Goal: Task Accomplishment & Management: Contribute content

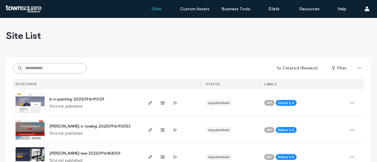
click at [49, 68] on input at bounding box center [50, 68] width 74 height 11
paste input "**********"
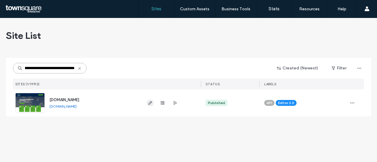
type input "**********"
click at [150, 105] on icon "button" at bounding box center [150, 103] width 5 height 5
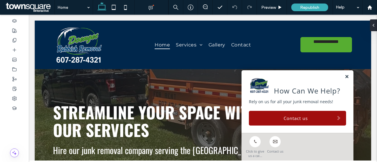
click at [345, 77] on link at bounding box center [347, 77] width 4 height 5
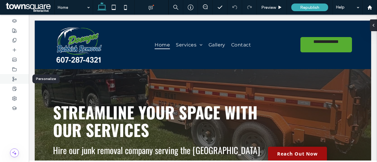
click at [14, 80] on icon at bounding box center [14, 79] width 5 height 5
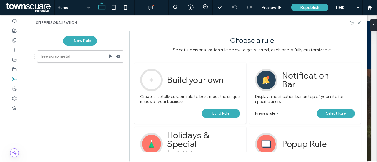
click at [221, 114] on span "Build Rule" at bounding box center [221, 113] width 17 height 9
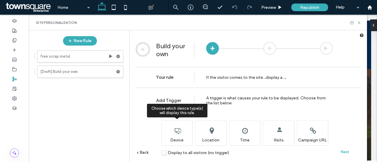
click at [171, 139] on div "Choose which device type(s) will display this rule. Device" at bounding box center [177, 133] width 31 height 25
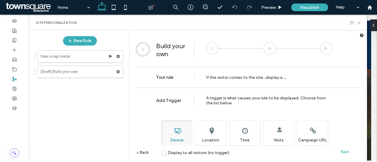
click at [163, 153] on label "Display to all visitors (no trigger)" at bounding box center [196, 153] width 68 height 5
click at [343, 152] on span "Next" at bounding box center [345, 152] width 9 height 4
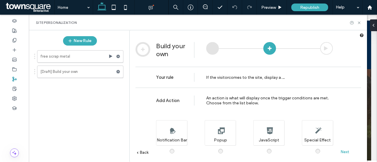
click at [226, 146] on div "A new section on the site that is only displayed when this rule is activated. N…" at bounding box center [244, 131] width 177 height 33
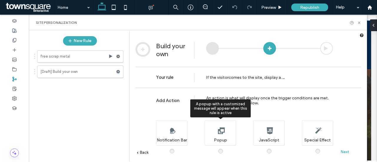
click at [224, 149] on span at bounding box center [224, 149] width 0 height 0
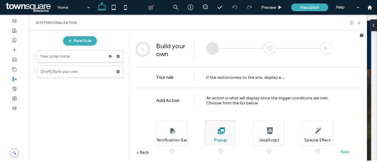
click at [348, 153] on span "Next" at bounding box center [345, 152] width 9 height 4
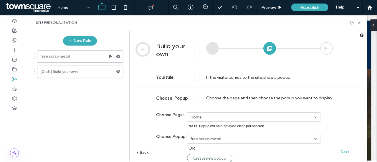
click at [234, 142] on link "free scrap metal" at bounding box center [254, 139] width 133 height 9
click at [339, 121] on div "**********" at bounding box center [249, 134] width 226 height 92
click at [212, 157] on span "Create new popup" at bounding box center [209, 159] width 33 height 4
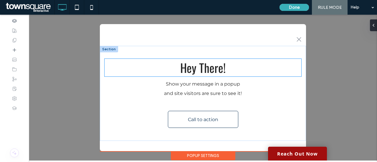
click at [197, 68] on span "Hey There!" at bounding box center [202, 68] width 45 height 18
click at [197, 68] on div "Hey There!" at bounding box center [203, 68] width 197 height 18
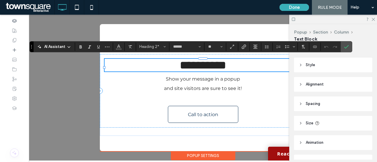
paste div
type input "*"
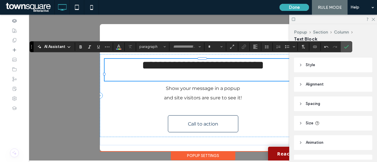
type input "******"
type input "**"
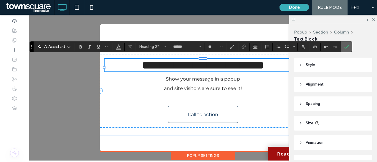
click at [348, 47] on label "Confirm" at bounding box center [346, 47] width 9 height 11
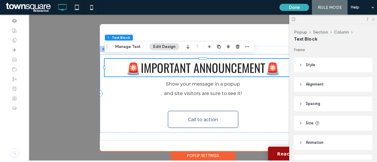
click at [374, 19] on use at bounding box center [373, 19] width 3 height 3
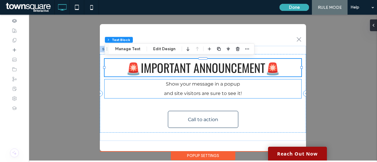
click at [203, 91] on span "and site visitors are sure to see it!" at bounding box center [203, 94] width 78 height 6
click at [203, 91] on div "Show your message in a popup and site visitors are sure to see it!" at bounding box center [203, 89] width 197 height 19
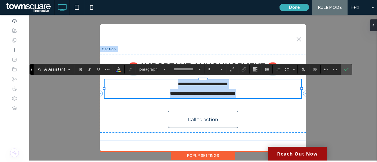
type input "**********"
type input "**"
paste div
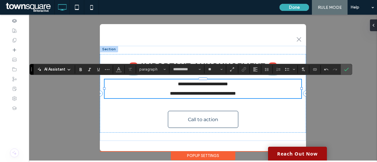
scroll to position [1, 0]
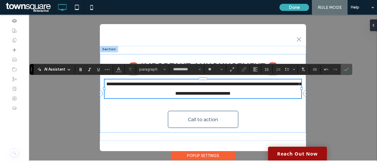
click at [279, 93] on p "**********" at bounding box center [203, 89] width 197 height 19
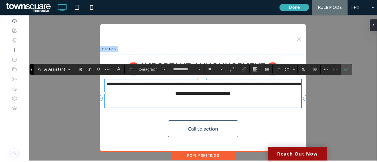
scroll to position [0, 0]
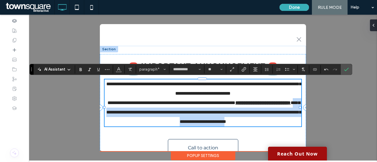
drag, startPoint x: 206, startPoint y: 113, endPoint x: 222, endPoint y: 133, distance: 25.2
click at [222, 124] on span "**********" at bounding box center [203, 112] width 195 height 23
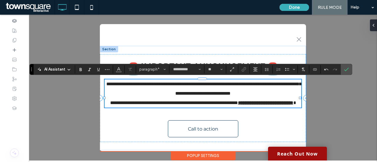
click at [269, 108] on p "**********" at bounding box center [203, 102] width 197 height 9
click at [348, 69] on label "Confirm" at bounding box center [346, 69] width 9 height 11
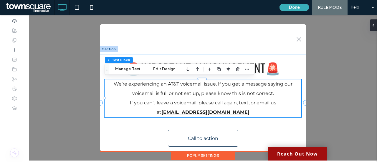
click at [126, 136] on div "🚨IMPORTANT ANNOUNCEMENT🚨 We’re experiencing an AT&T voicemail issue. If you get…" at bounding box center [203, 103] width 206 height 98
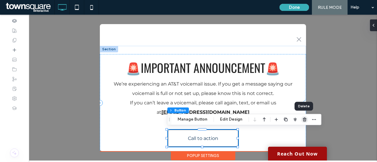
click at [305, 120] on use "button" at bounding box center [305, 120] width 4 height 4
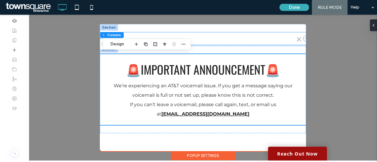
click at [187, 33] on div ".st0-1091118977{fill-rule:evenodd;clip-rule:evenodd;}" at bounding box center [203, 38] width 206 height 12
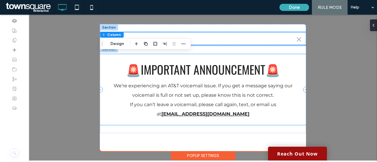
click at [288, 54] on div "🚨IMPORTANT ANNOUNCEMENT🚨 We’re experiencing an AT&T voicemail issue. If you get…" at bounding box center [203, 90] width 206 height 88
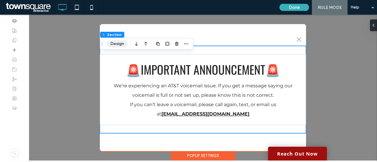
click at [120, 45] on button "Design" at bounding box center [117, 43] width 21 height 7
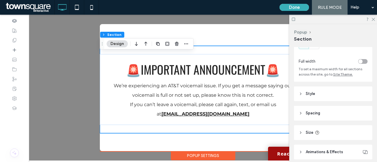
scroll to position [49, 0]
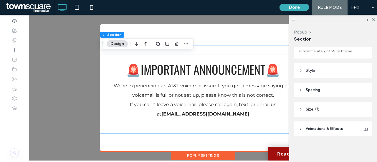
click at [316, 66] on header "Style" at bounding box center [333, 70] width 78 height 15
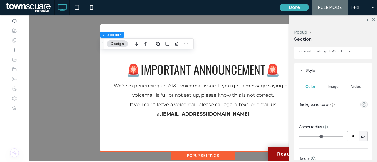
click at [331, 85] on div "Image" at bounding box center [333, 86] width 23 height 13
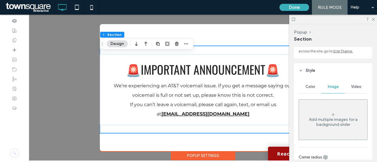
click at [318, 85] on div "Color" at bounding box center [310, 86] width 23 height 13
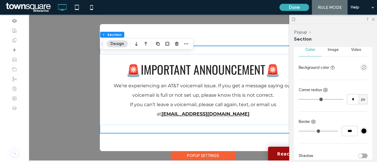
scroll to position [78, 0]
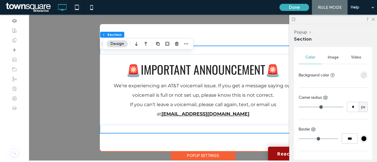
click at [362, 75] on use "empty color" at bounding box center [364, 75] width 4 height 4
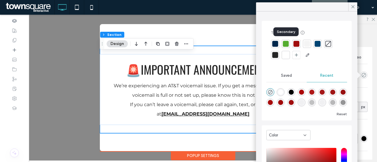
click at [288, 44] on div at bounding box center [286, 44] width 6 height 6
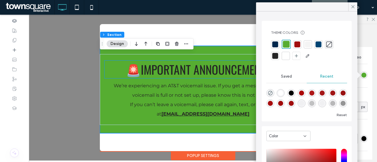
click at [194, 68] on span "🚨IMPORTANT ANNOUNCEMENT🚨" at bounding box center [203, 70] width 154 height 18
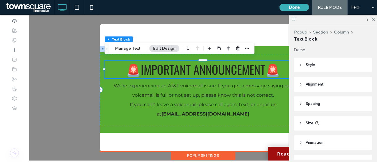
click at [194, 68] on span "🚨IMPORTANT ANNOUNCEMENT🚨" at bounding box center [203, 70] width 154 height 18
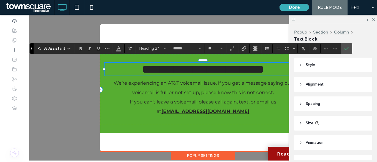
click at [188, 68] on span "**********" at bounding box center [203, 69] width 122 height 11
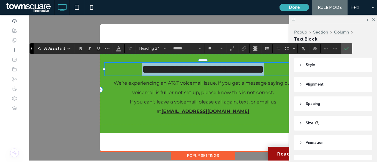
click at [188, 68] on span "**********" at bounding box center [203, 69] width 122 height 11
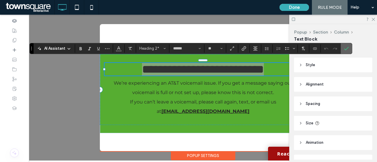
click at [342, 51] on label "Confirm" at bounding box center [346, 48] width 9 height 11
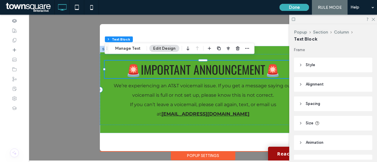
click at [215, 64] on span "🚨IMPORTANT ANNOUNCEMENT🚨" at bounding box center [203, 70] width 154 height 18
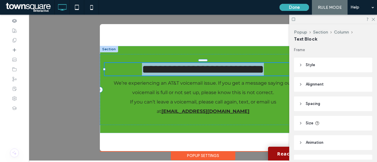
click at [215, 64] on span "**********" at bounding box center [203, 69] width 122 height 11
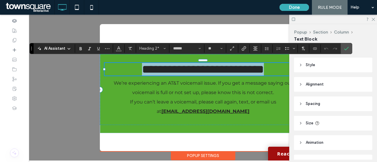
click at [215, 64] on span "**********" at bounding box center [203, 69] width 122 height 11
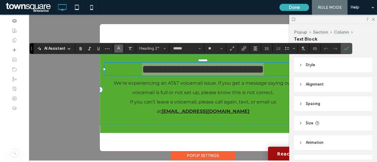
click at [121, 49] on button "Color" at bounding box center [118, 49] width 9 height 8
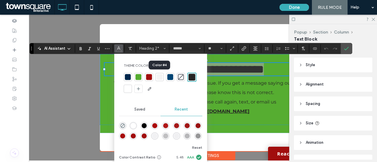
click at [160, 76] on div at bounding box center [160, 77] width 6 height 6
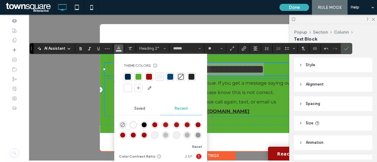
click at [232, 86] on span "We’re experiencing an AT&T voicemail issue. If you get a message saying our voi…" at bounding box center [203, 87] width 179 height 15
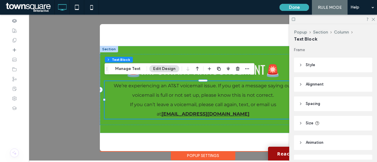
click at [214, 100] on p "If you can’t leave a voicemail, please call again, text, or email us at doenges…" at bounding box center [203, 109] width 197 height 19
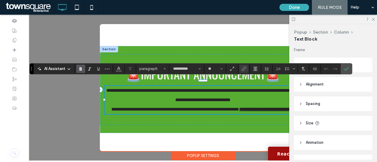
click at [196, 93] on span "**********" at bounding box center [203, 95] width 195 height 14
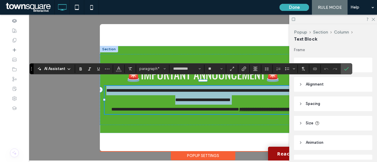
click at [196, 93] on span "**********" at bounding box center [203, 95] width 195 height 14
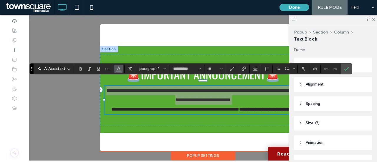
click at [116, 70] on icon "Color" at bounding box center [118, 68] width 5 height 5
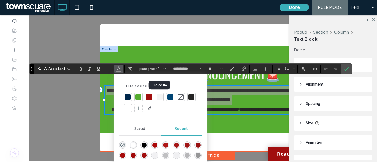
click at [160, 98] on div at bounding box center [160, 97] width 6 height 6
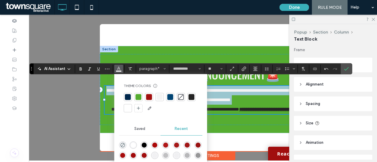
click at [222, 90] on p "**********" at bounding box center [203, 95] width 197 height 19
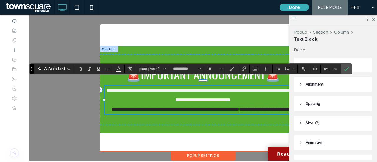
click at [218, 107] on span "**********" at bounding box center [175, 109] width 128 height 4
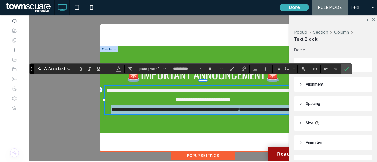
click at [218, 107] on span "**********" at bounding box center [175, 109] width 128 height 4
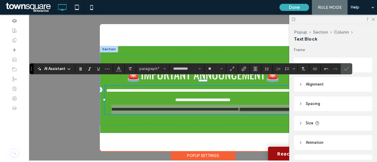
click at [119, 73] on div "**********" at bounding box center [190, 68] width 323 height 11
click at [119, 70] on icon "Color" at bounding box center [118, 68] width 5 height 5
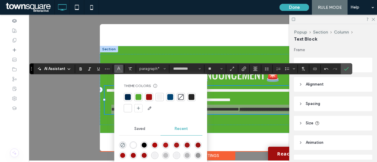
click at [157, 97] on div at bounding box center [160, 97] width 6 height 6
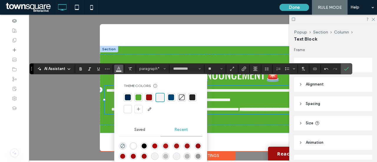
click at [236, 95] on span "**********" at bounding box center [203, 95] width 195 height 14
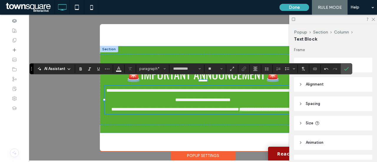
click at [149, 143] on div "**********" at bounding box center [203, 87] width 206 height 127
click at [344, 70] on use "Confirm" at bounding box center [346, 69] width 5 height 4
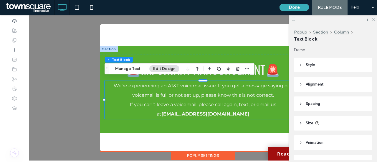
click at [373, 18] on icon at bounding box center [373, 19] width 4 height 4
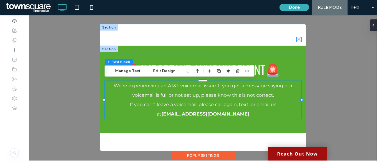
click at [300, 40] on icon ".st0-1091118977{fill-rule:evenodd;clip-rule:evenodd;}" at bounding box center [299, 39] width 5 height 5
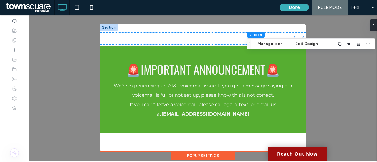
click at [338, 73] on div ".st0-1091118977{fill-rule:evenodd;clip-rule:evenodd;} + Add Section 🚨IMPORTANT …" at bounding box center [203, 88] width 348 height 146
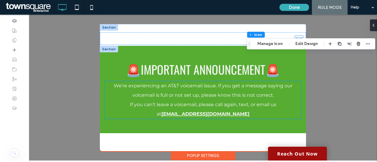
click at [164, 106] on span "If you can’t leave a voicemail, please call again, text, or email us at" at bounding box center [203, 109] width 147 height 15
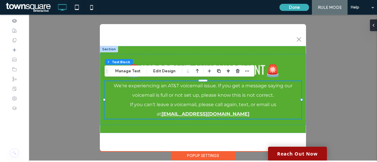
click at [223, 154] on div "Popup Settings" at bounding box center [203, 156] width 65 height 9
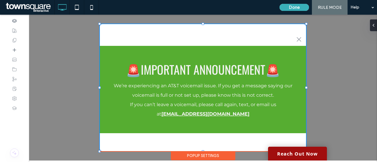
click at [218, 157] on div "Popup Settings" at bounding box center [203, 156] width 65 height 9
click at [300, 9] on button "Done" at bounding box center [294, 7] width 29 height 7
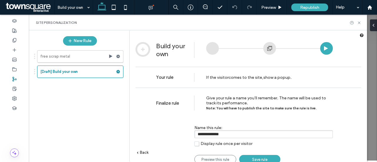
click at [264, 158] on span "Save rule" at bounding box center [259, 160] width 15 height 4
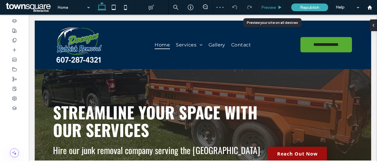
click at [275, 9] on span "Preview" at bounding box center [269, 7] width 15 height 5
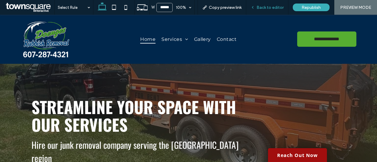
click at [259, 9] on span "Back to editor" at bounding box center [270, 7] width 27 height 5
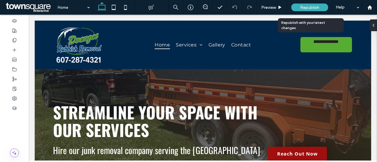
click at [306, 9] on span "Republish" at bounding box center [309, 7] width 19 height 5
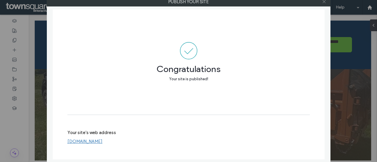
click at [324, 1] on icon at bounding box center [324, 1] width 4 height 4
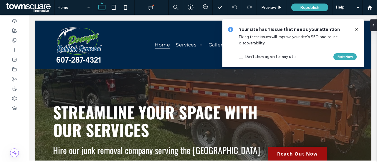
click at [358, 30] on use at bounding box center [357, 29] width 3 height 3
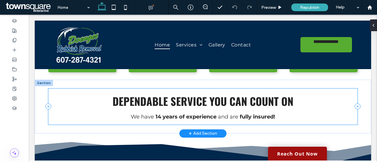
scroll to position [324, 0]
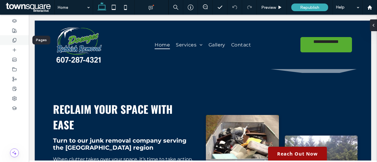
click at [15, 40] on icon at bounding box center [14, 40] width 5 height 5
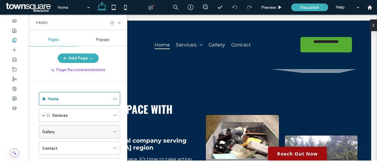
click at [54, 126] on div "Gallery" at bounding box center [76, 132] width 68 height 13
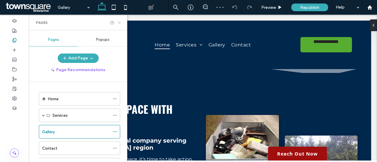
click at [119, 22] on icon at bounding box center [119, 23] width 4 height 4
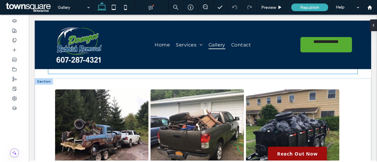
scroll to position [59, 0]
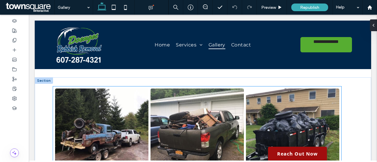
click at [77, 108] on link at bounding box center [101, 135] width 93 height 93
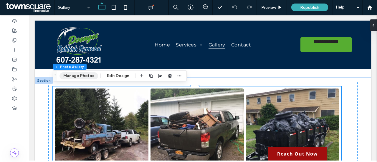
click at [72, 76] on button "Manage Photos" at bounding box center [79, 76] width 39 height 7
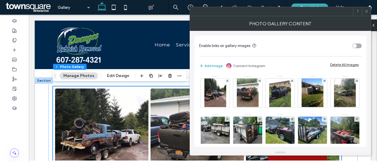
click at [209, 61] on div "Add image Connect Instagram Delete All Images" at bounding box center [280, 66] width 163 height 13
click at [209, 67] on button "Add image" at bounding box center [211, 66] width 24 height 7
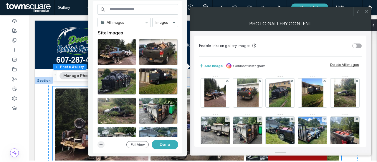
click at [103, 145] on icon "button" at bounding box center [101, 145] width 5 height 5
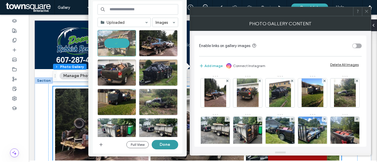
click at [167, 148] on button "Done" at bounding box center [165, 144] width 27 height 9
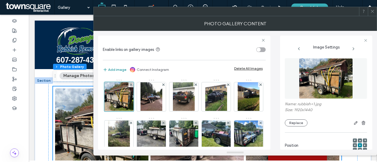
click at [111, 68] on button "Add image" at bounding box center [115, 69] width 24 height 7
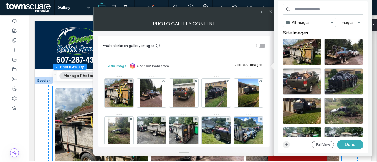
click at [286, 145] on use "button" at bounding box center [286, 145] width 3 height 3
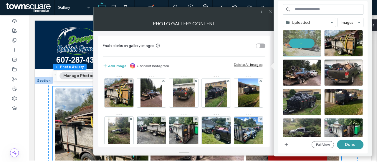
click at [357, 144] on button "Done" at bounding box center [350, 144] width 27 height 9
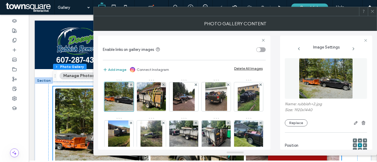
click at [117, 67] on button "Add image" at bounding box center [115, 69] width 24 height 7
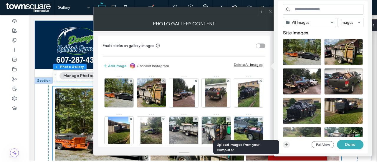
click at [290, 145] on span "button" at bounding box center [286, 145] width 7 height 7
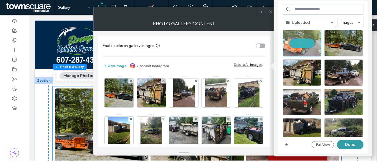
click at [354, 144] on button "Done" at bounding box center [350, 144] width 27 height 9
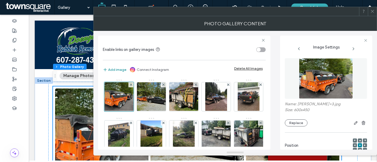
click at [111, 69] on button "Add image" at bounding box center [115, 69] width 24 height 7
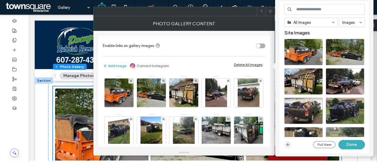
click at [290, 145] on icon "button" at bounding box center [288, 145] width 5 height 5
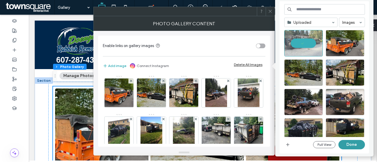
click at [356, 147] on button "Done" at bounding box center [352, 144] width 27 height 9
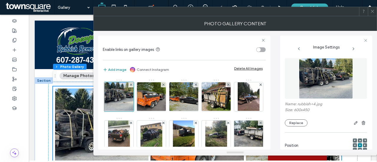
click at [112, 72] on button "Add image" at bounding box center [115, 69] width 24 height 7
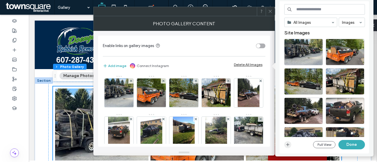
click at [290, 146] on icon "button" at bounding box center [288, 145] width 5 height 5
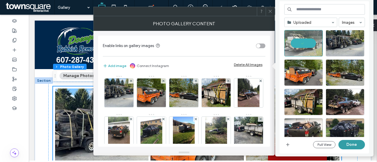
click at [354, 146] on button "Done" at bounding box center [352, 144] width 27 height 9
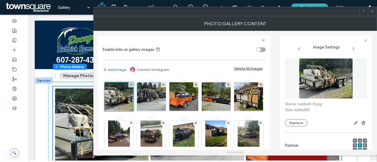
click at [111, 68] on button "Add image" at bounding box center [115, 69] width 24 height 7
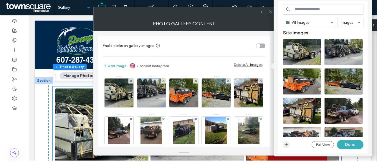
click at [287, 144] on icon "button" at bounding box center [286, 145] width 5 height 5
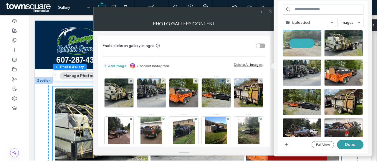
click at [357, 144] on button "Done" at bounding box center [350, 144] width 27 height 9
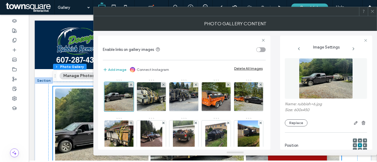
click at [374, 11] on icon at bounding box center [373, 11] width 4 height 4
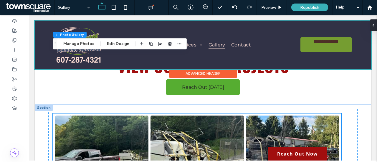
scroll to position [29, 0]
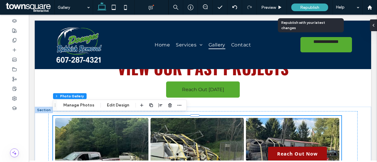
click at [297, 8] on div "Republish" at bounding box center [310, 8] width 37 height 8
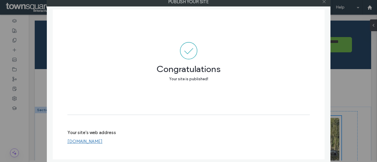
click at [325, 1] on use at bounding box center [324, 1] width 3 height 3
